Goal: Task Accomplishment & Management: Manage account settings

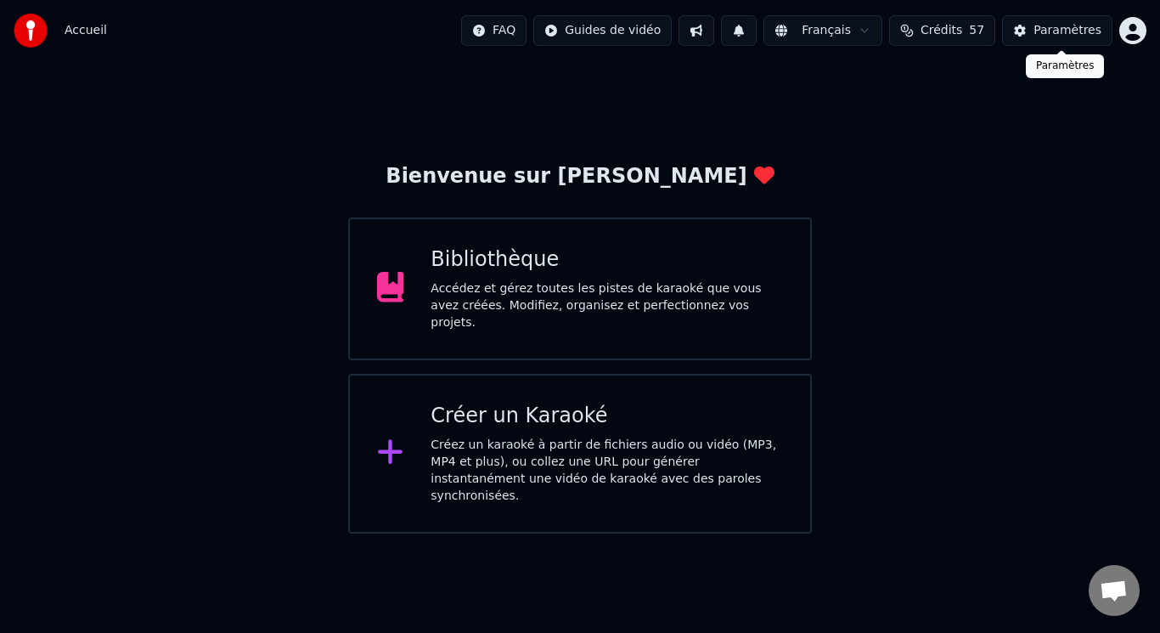
click at [1061, 29] on div "Paramètres" at bounding box center [1067, 30] width 68 height 17
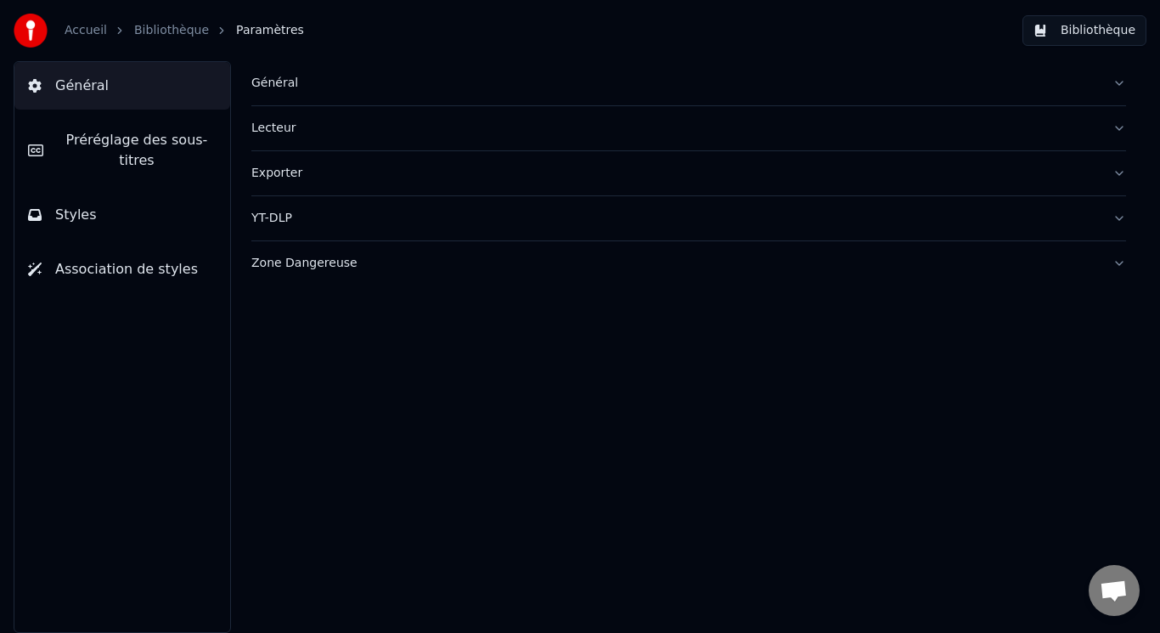
click at [1123, 117] on button "Lecteur" at bounding box center [688, 128] width 875 height 44
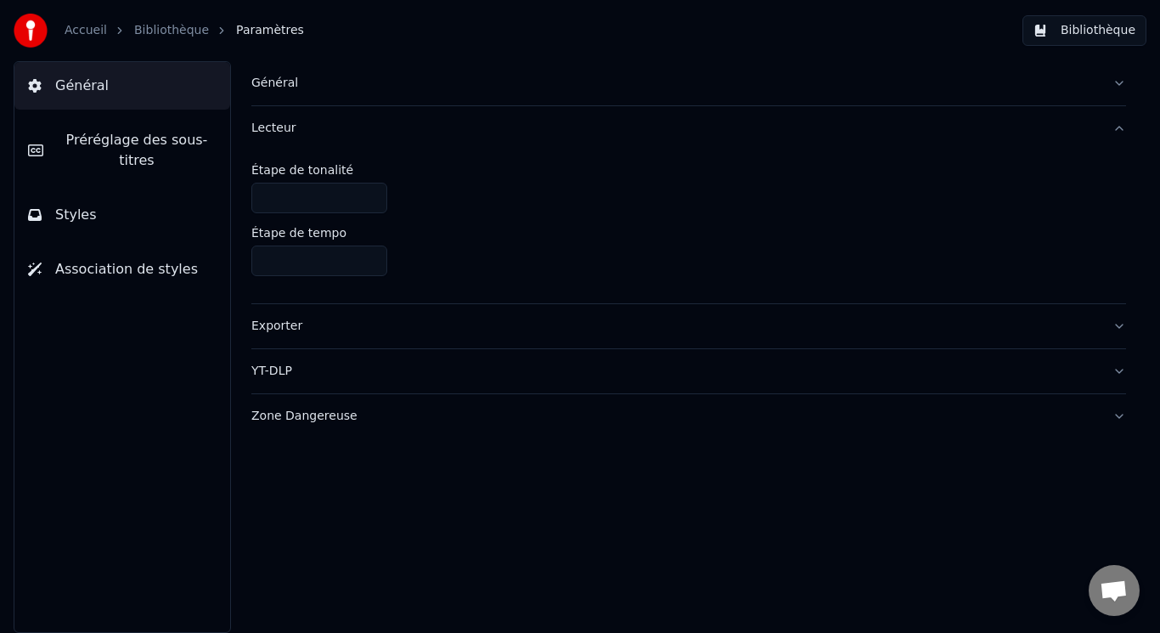
click at [1112, 128] on button "Lecteur" at bounding box center [688, 128] width 875 height 44
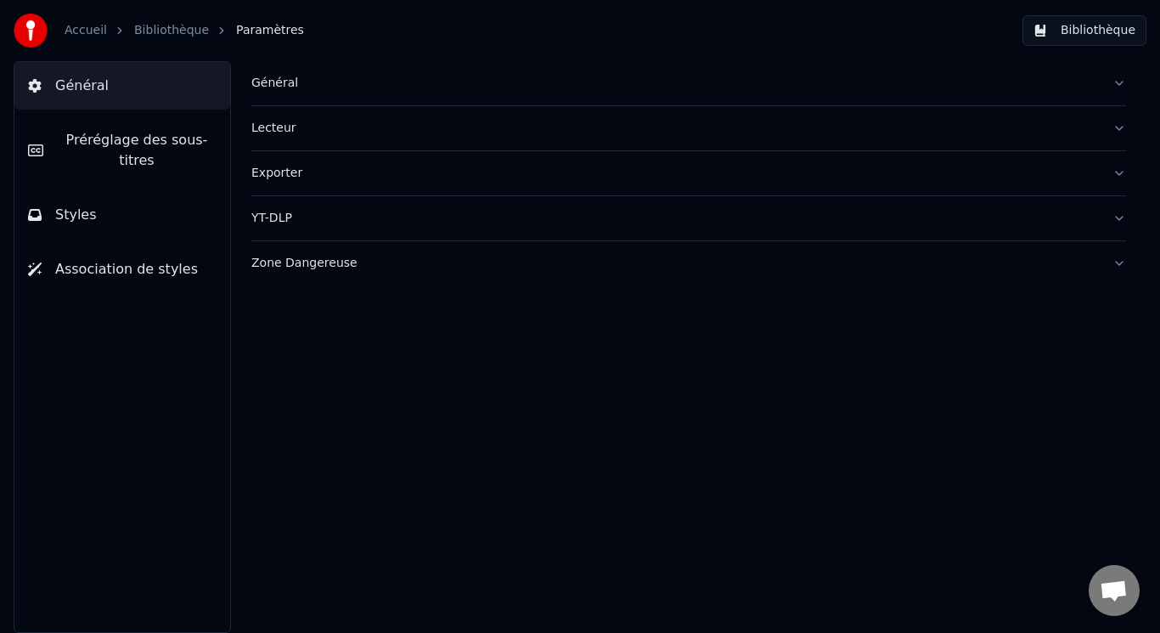
click at [1122, 221] on button "YT-DLP" at bounding box center [688, 218] width 875 height 44
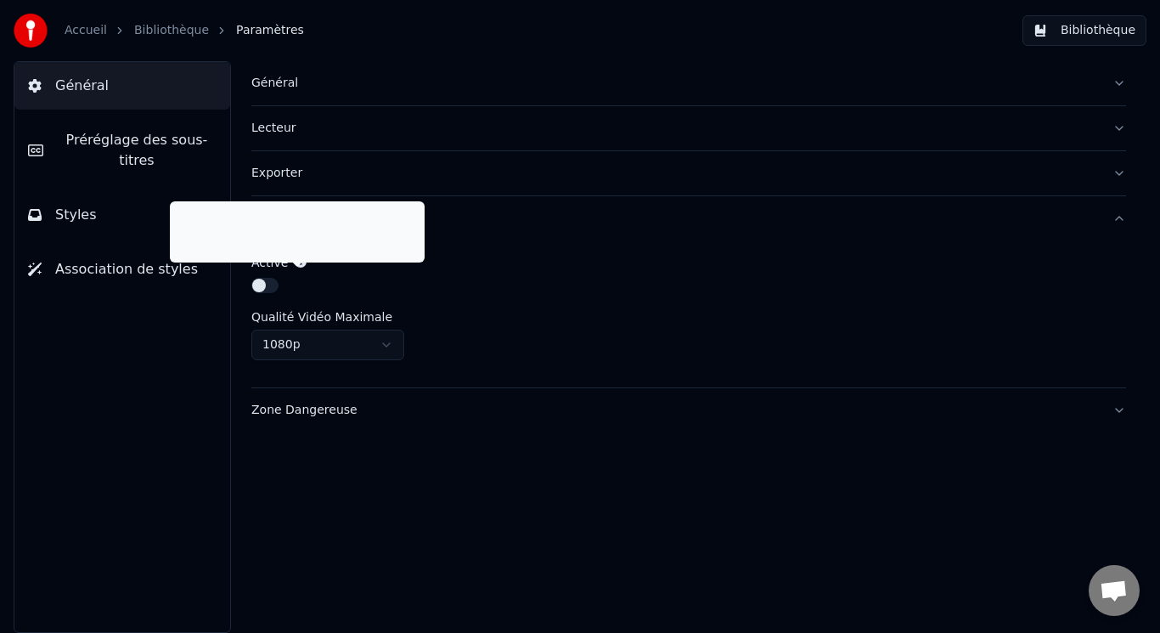
click at [297, 262] on icon at bounding box center [301, 262] width 12 height 12
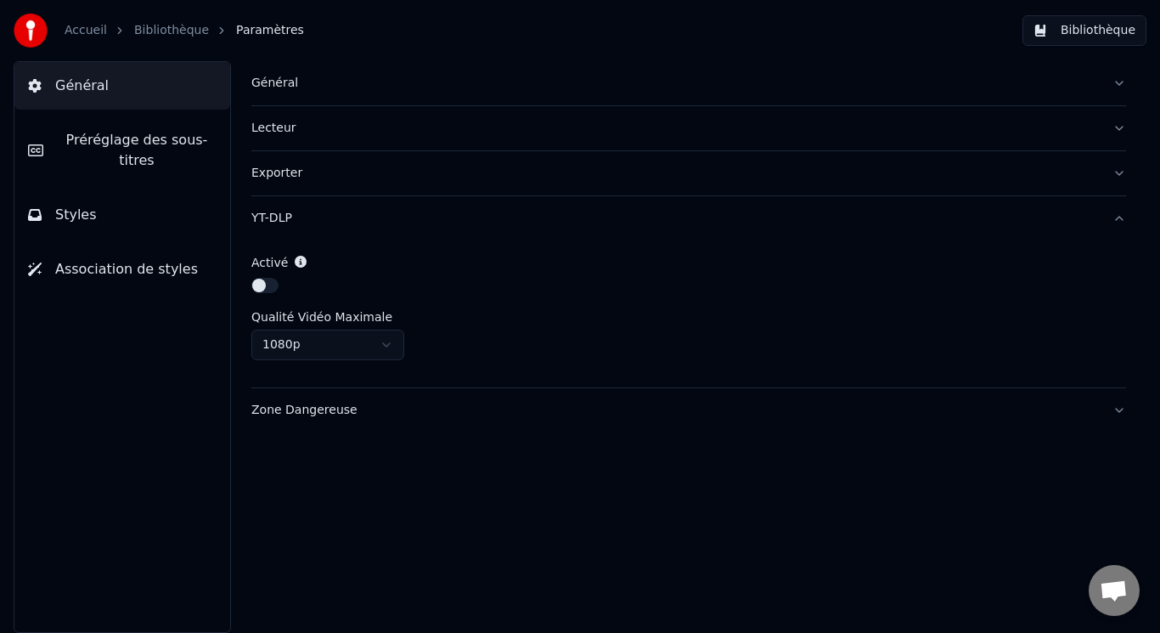
click at [262, 285] on button "button" at bounding box center [264, 285] width 27 height 15
click at [265, 284] on button "button" at bounding box center [264, 285] width 27 height 15
click at [376, 341] on html "Accueil Bibliothèque Paramètres Bibliothèque Général Préréglage des sous-titres…" at bounding box center [580, 316] width 1160 height 633
click at [382, 341] on html "Accueil Bibliothèque Paramètres Bibliothèque Général Préréglage des sous-titres…" at bounding box center [580, 316] width 1160 height 633
click at [1120, 407] on button "Zone Dangereuse" at bounding box center [688, 410] width 875 height 44
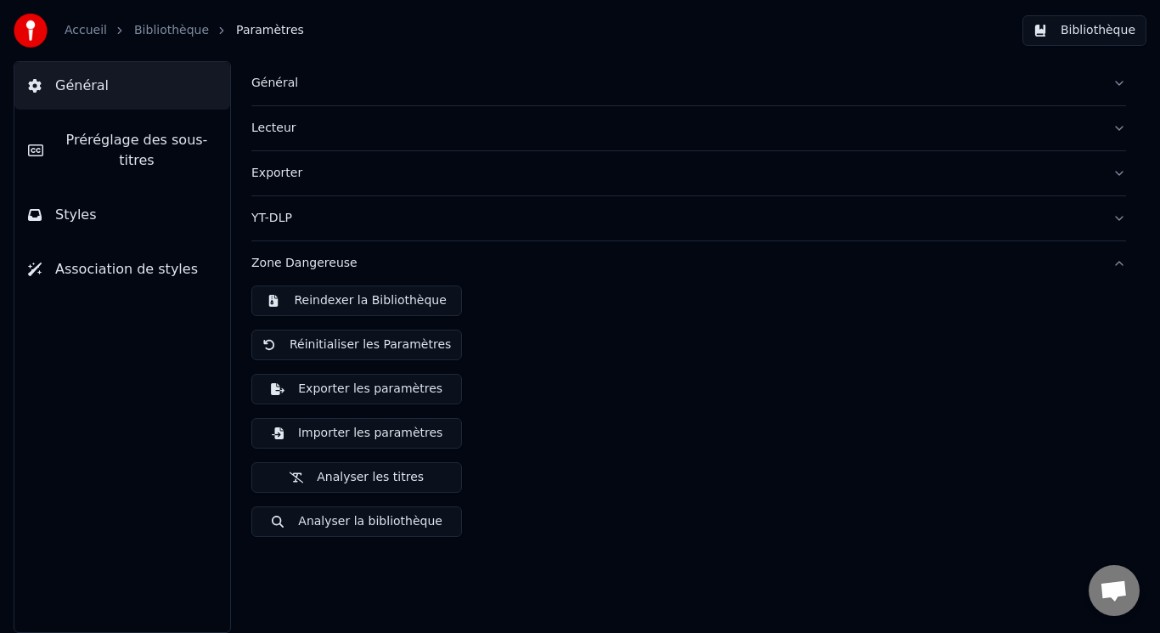
click at [1119, 407] on div "Reindexer la Bibliothèque Réinitialiser les Paramètres Exporter les paramètres …" at bounding box center [688, 417] width 875 height 265
click at [102, 259] on span "Association de styles" at bounding box center [126, 269] width 143 height 20
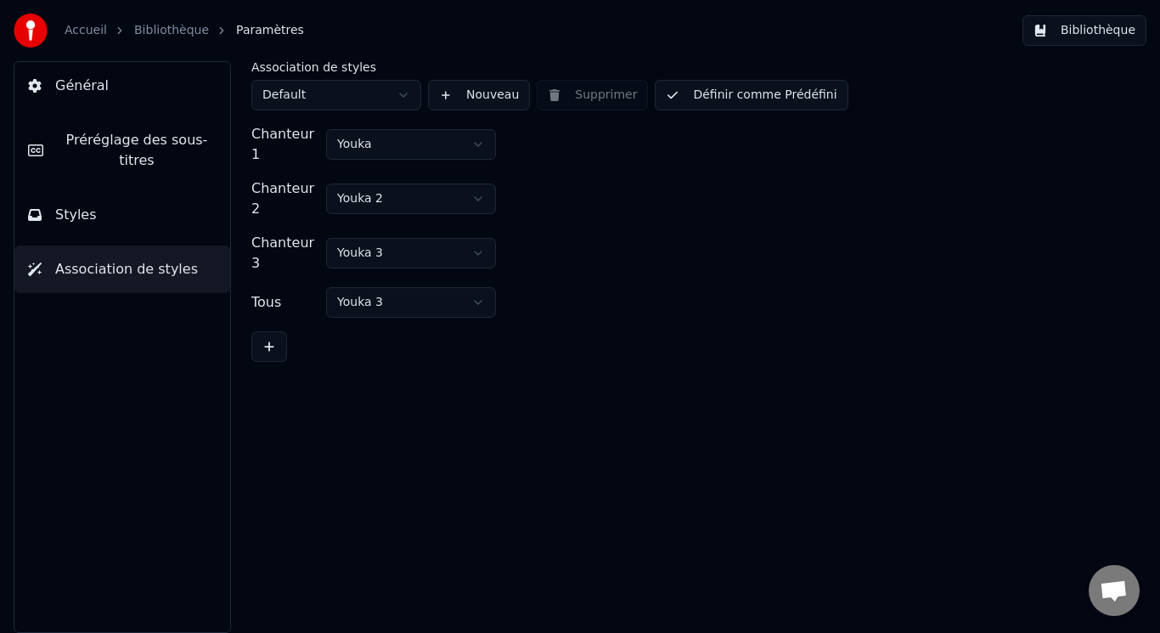
click at [85, 205] on span "Styles" at bounding box center [76, 215] width 42 height 20
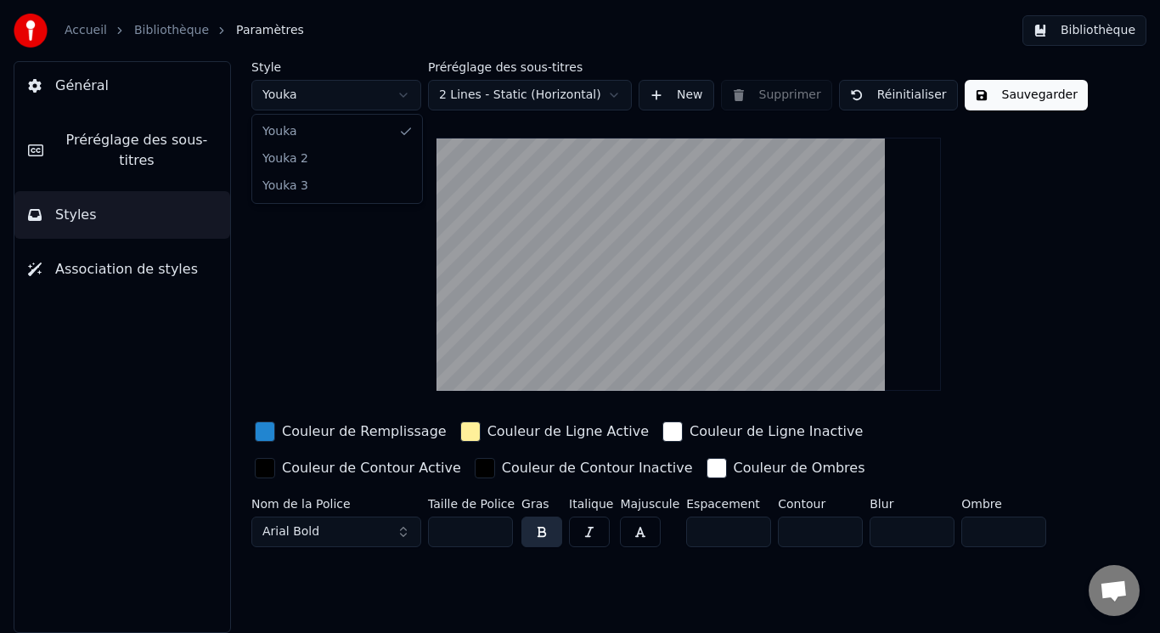
click at [402, 94] on html "Accueil Bibliothèque Paramètres Bibliothèque Général Préréglage des sous-titres…" at bounding box center [580, 316] width 1160 height 633
click at [404, 95] on html "Accueil Bibliothèque Paramètres Bibliothèque Général Préréglage des sous-titres…" at bounding box center [580, 316] width 1160 height 633
click at [656, 98] on button "New" at bounding box center [677, 95] width 76 height 31
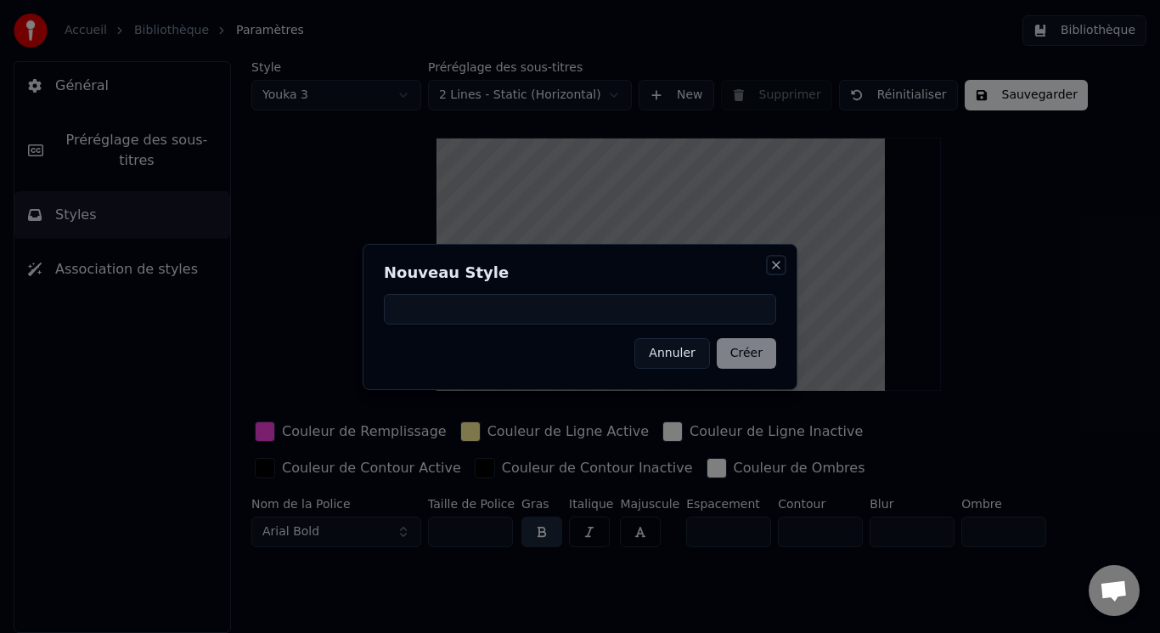
click at [773, 261] on button "Close" at bounding box center [776, 265] width 14 height 14
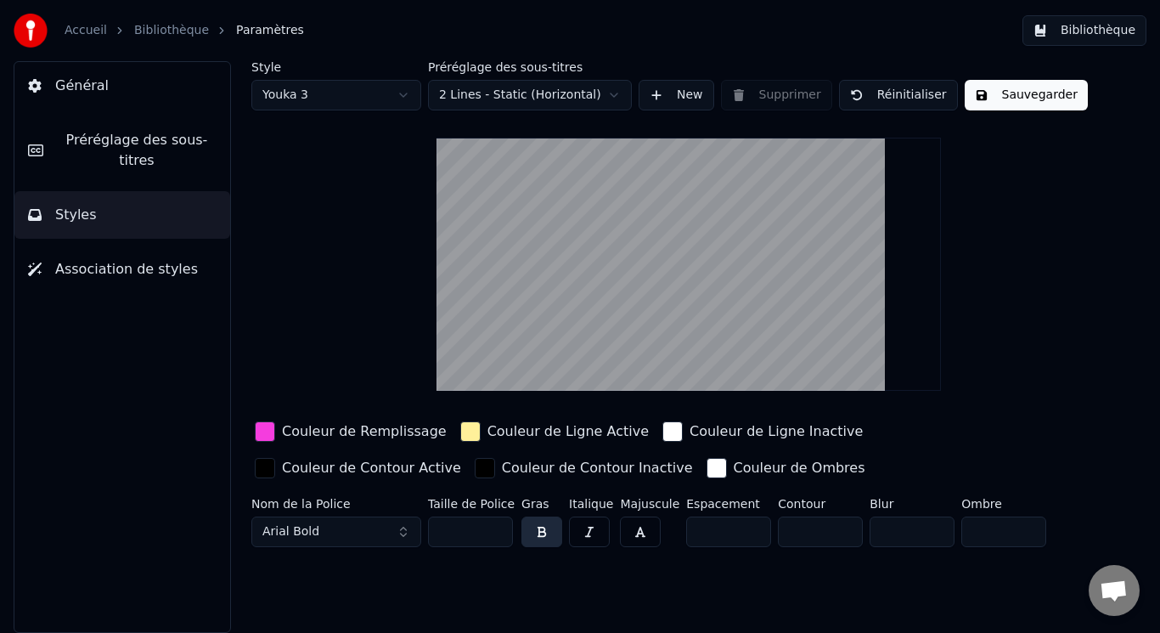
click at [614, 95] on html "Accueil Bibliothèque Paramètres Bibliothèque Général Préréglage des sous-titres…" at bounding box center [580, 316] width 1160 height 633
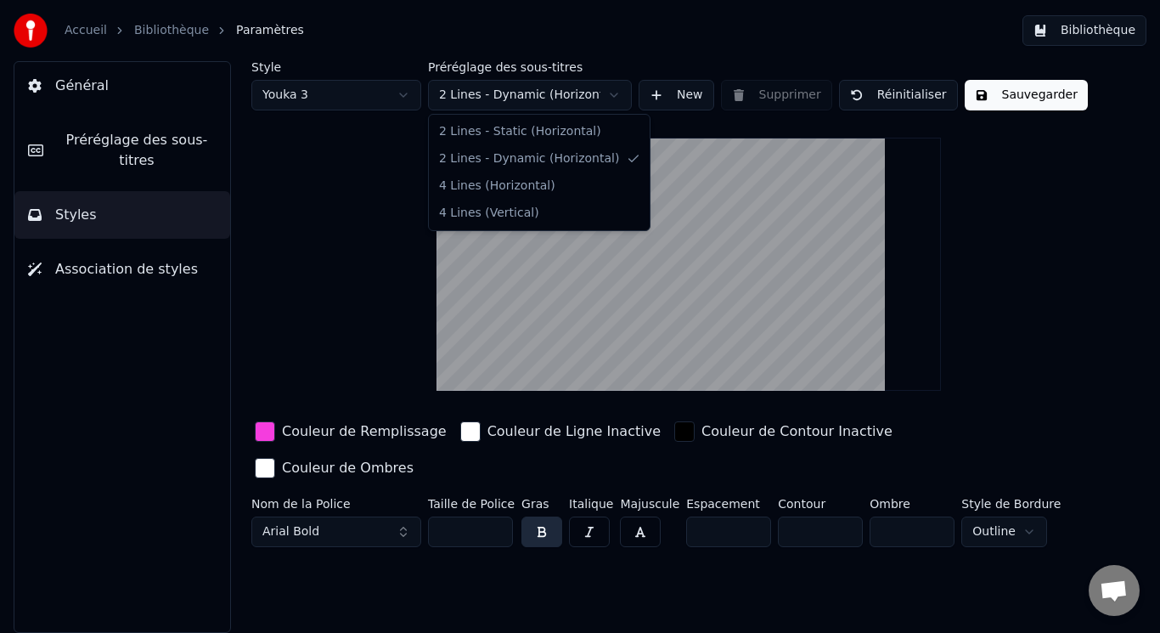
click at [610, 93] on html "Accueil Bibliothèque Paramètres Bibliothèque Général Préréglage des sous-titres…" at bounding box center [580, 316] width 1160 height 633
click at [609, 91] on html "Accueil Bibliothèque Paramètres Bibliothèque Général Préréglage des sous-titres…" at bounding box center [580, 316] width 1160 height 633
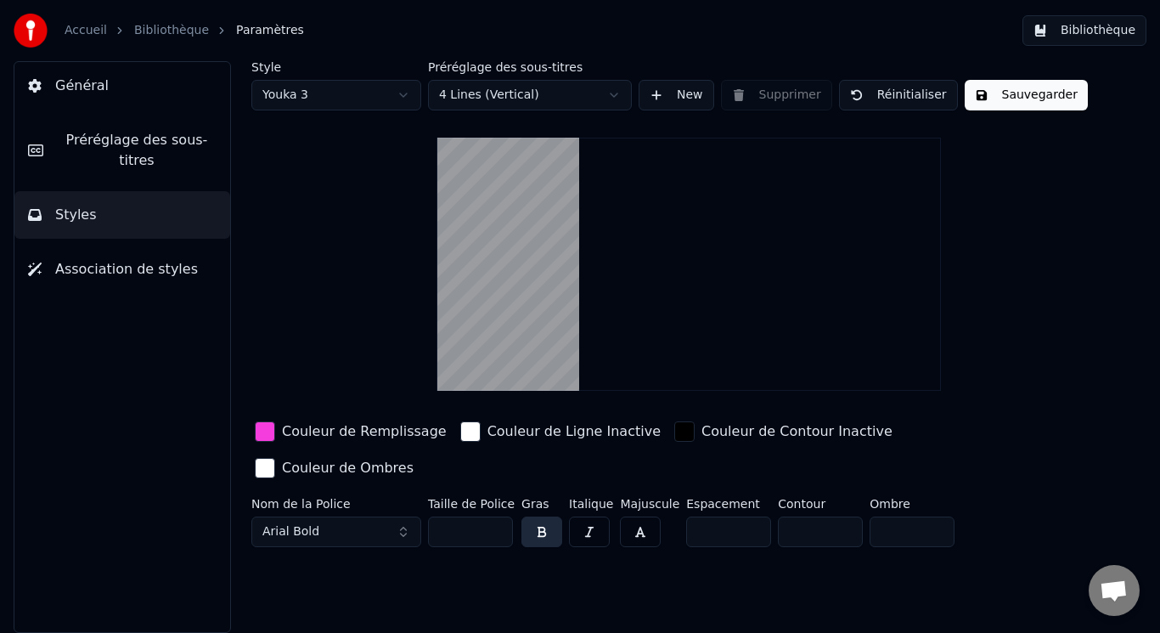
click at [611, 92] on html "Accueil Bibliothèque Paramètres Bibliothèque Général Préréglage des sous-titres…" at bounding box center [580, 316] width 1160 height 633
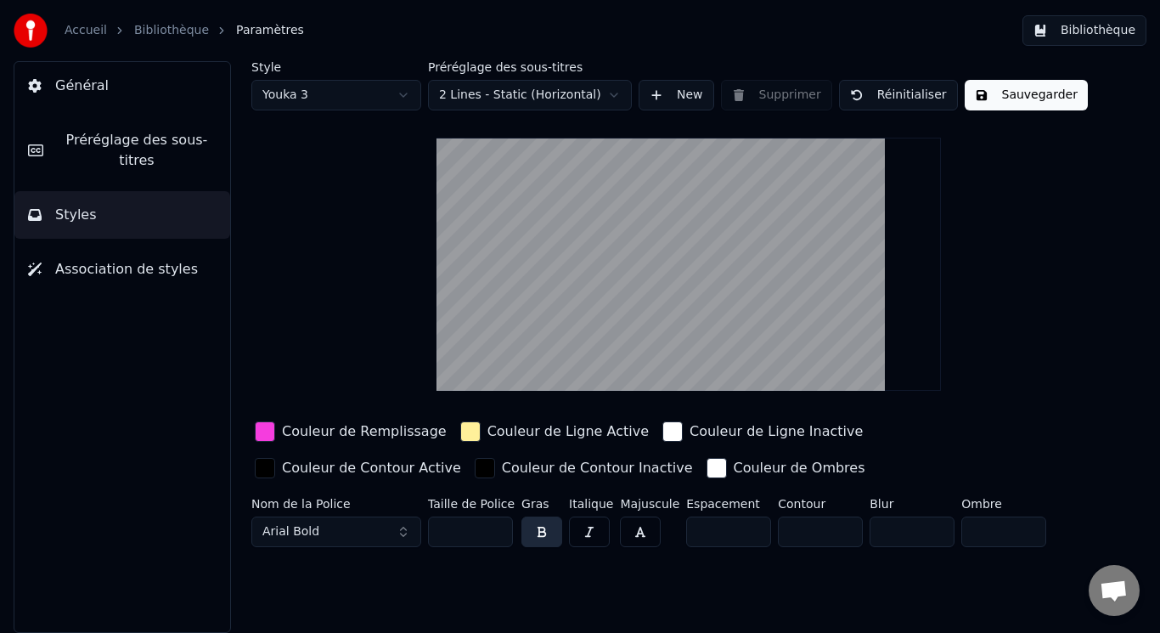
click at [618, 99] on html "Accueil Bibliothèque Paramètres Bibliothèque Général Préréglage des sous-titres…" at bounding box center [580, 316] width 1160 height 633
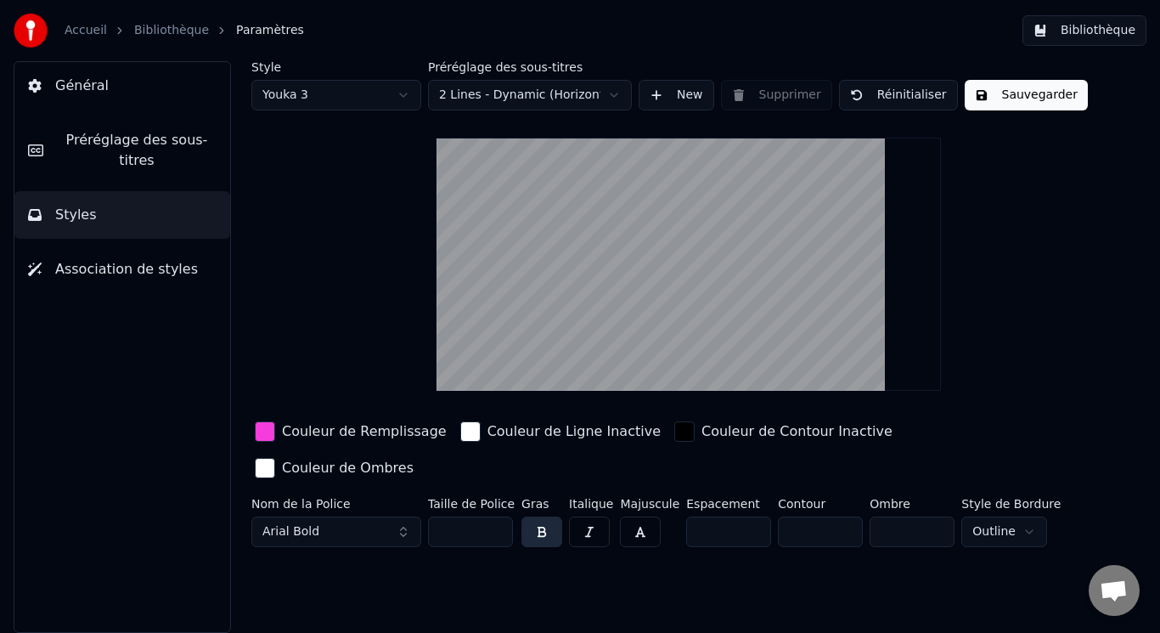
click at [610, 97] on html "Accueil Bibliothèque Paramètres Bibliothèque Général Préréglage des sous-titres…" at bounding box center [580, 316] width 1160 height 633
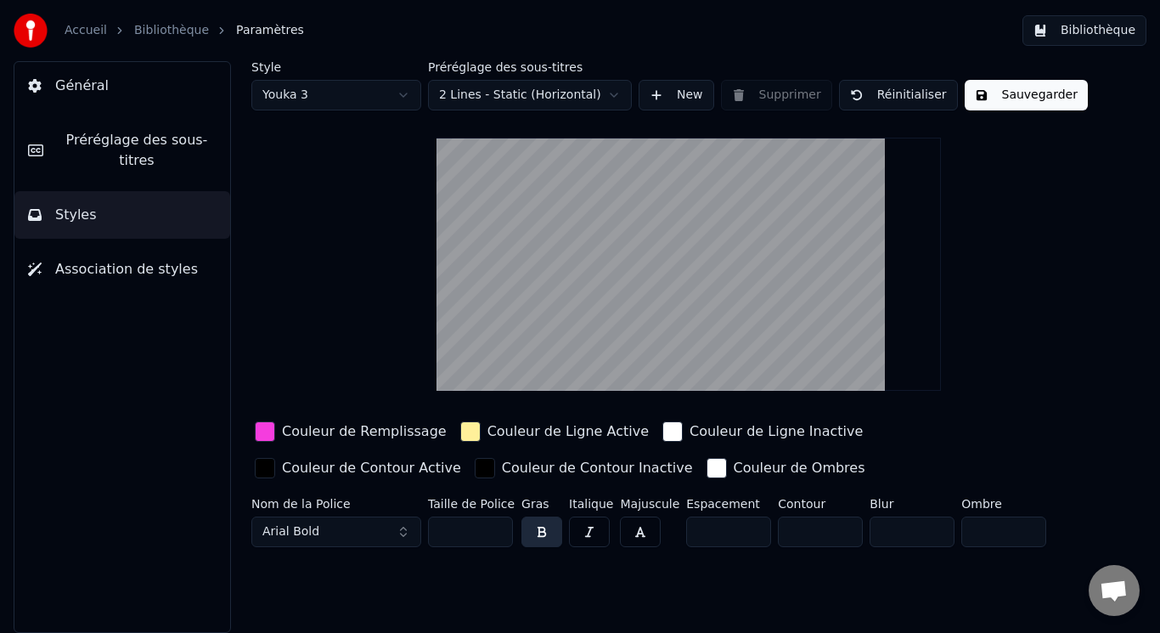
click at [95, 141] on span "Préréglage des sous-titres" at bounding box center [137, 150] width 160 height 41
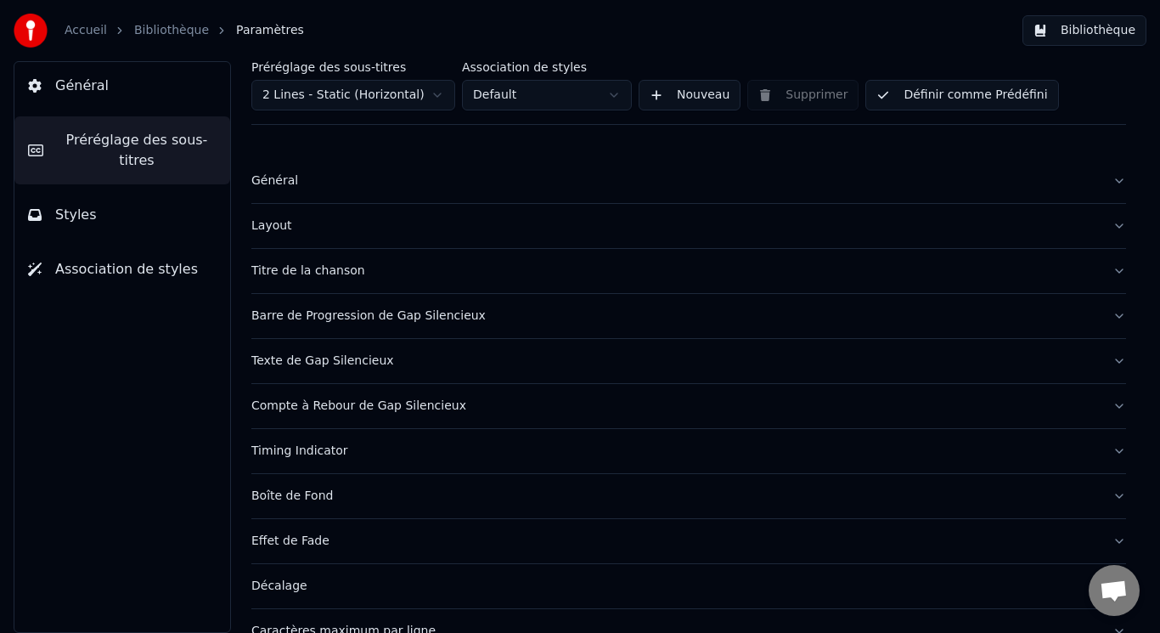
click at [87, 91] on span "Général" at bounding box center [81, 86] width 53 height 20
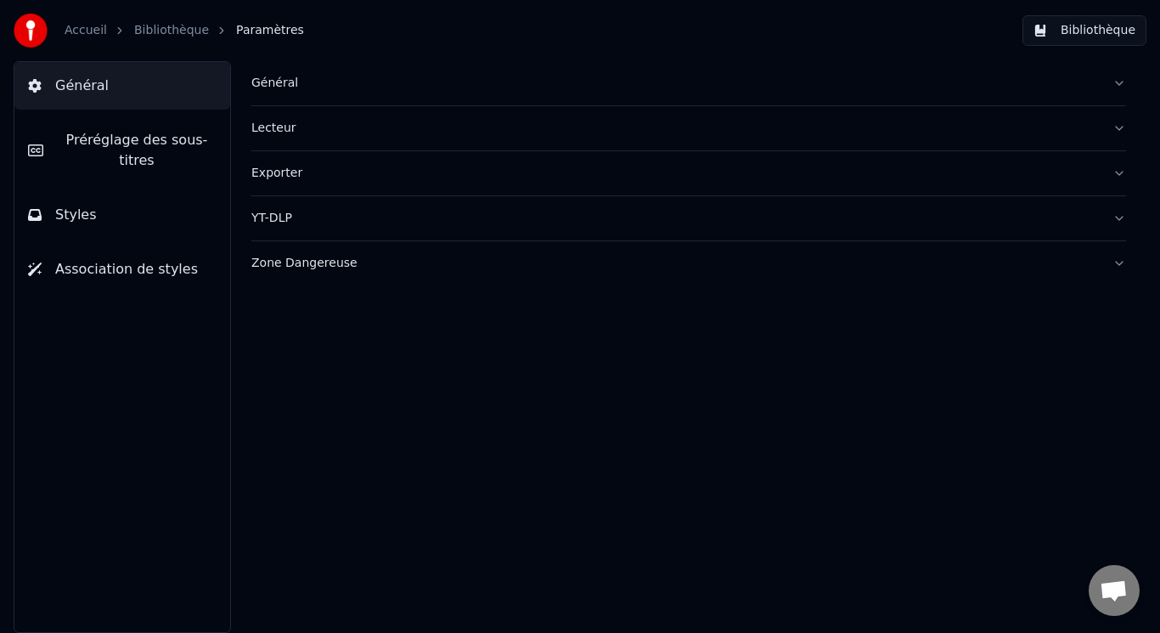
click at [1110, 171] on button "Exporter" at bounding box center [688, 173] width 875 height 44
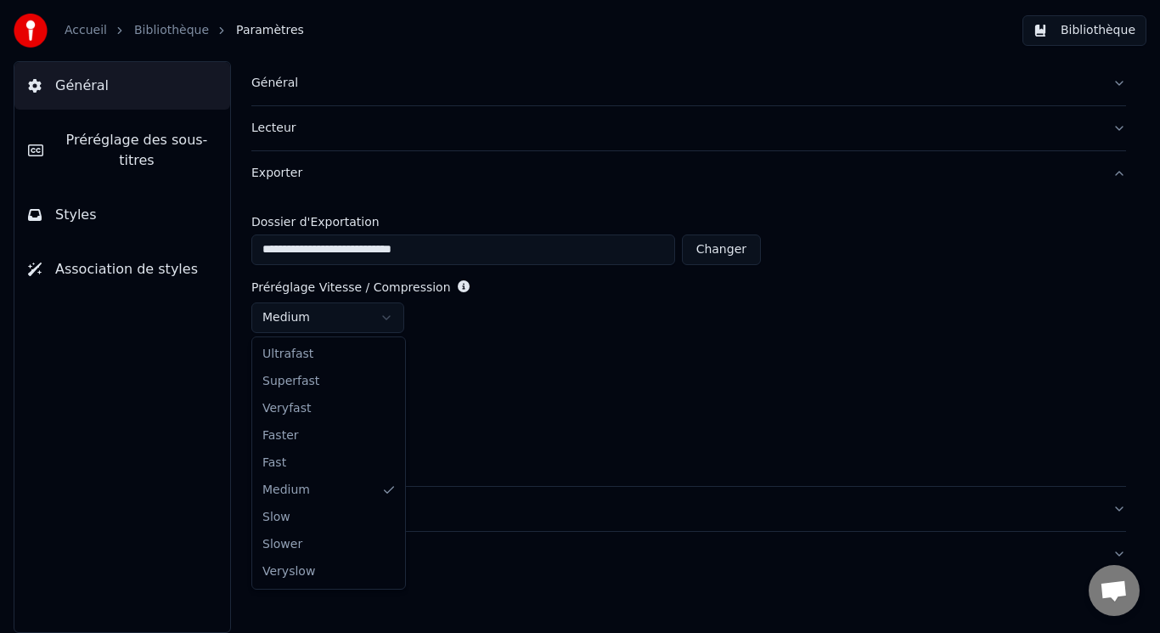
click at [388, 320] on html "**********" at bounding box center [580, 316] width 1160 height 633
click at [388, 318] on html "**********" at bounding box center [580, 316] width 1160 height 633
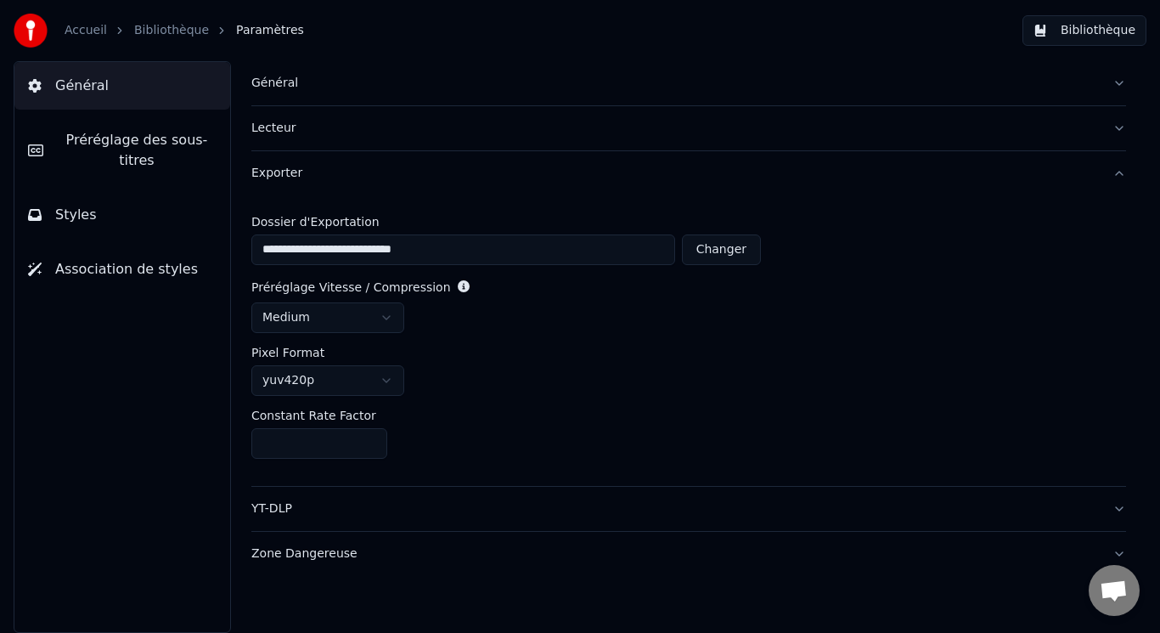
click at [391, 377] on html "**********" at bounding box center [580, 316] width 1160 height 633
click at [716, 251] on button "Changer" at bounding box center [721, 249] width 79 height 31
type input "**********"
click at [88, 140] on span "Préréglage des sous-titres" at bounding box center [137, 150] width 160 height 41
